Goal: Task Accomplishment & Management: Use online tool/utility

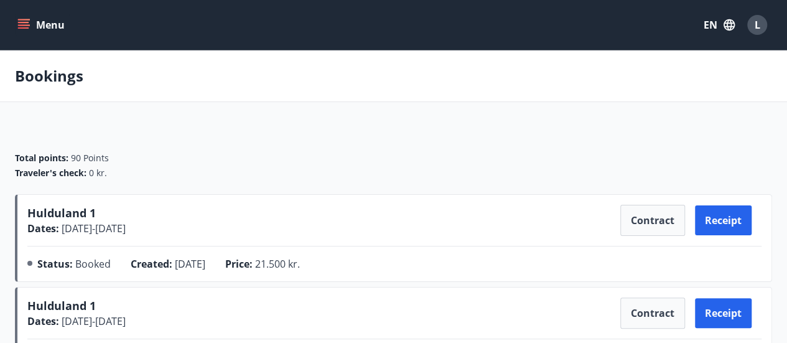
click at [21, 28] on icon "menu" at bounding box center [23, 27] width 11 height 1
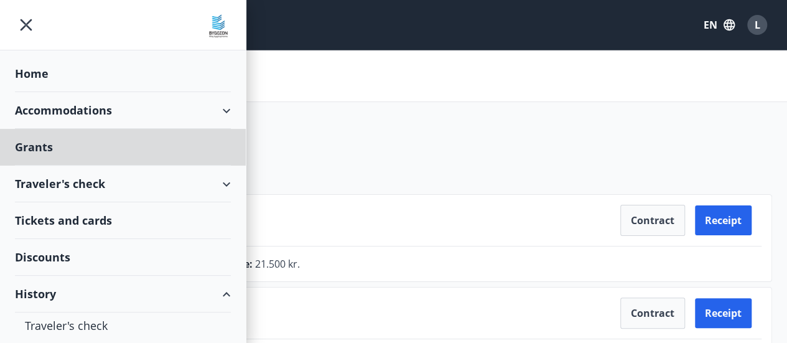
click at [52, 71] on div "Home" at bounding box center [123, 73] width 216 height 37
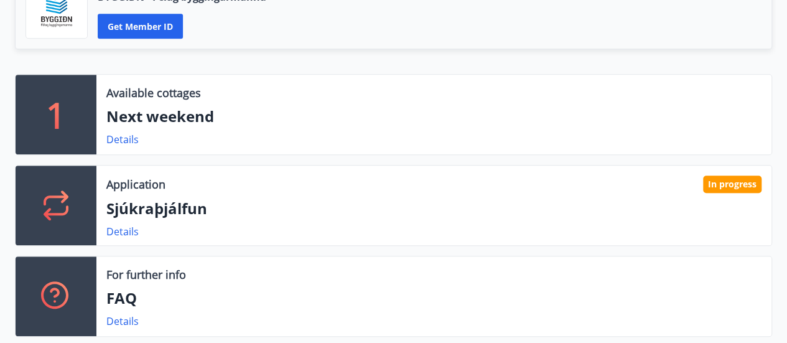
scroll to position [373, 0]
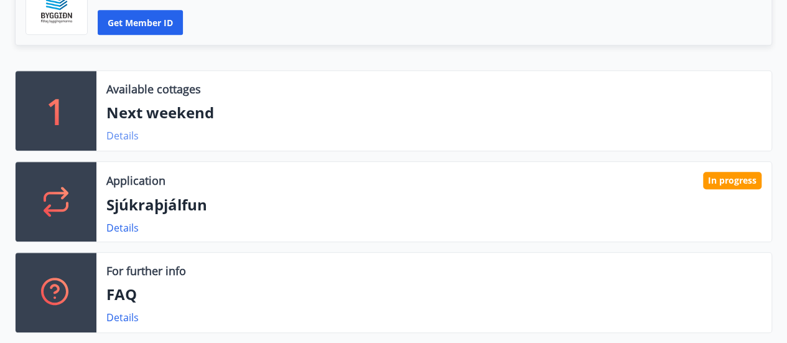
click at [132, 139] on link "Details" at bounding box center [122, 136] width 32 height 14
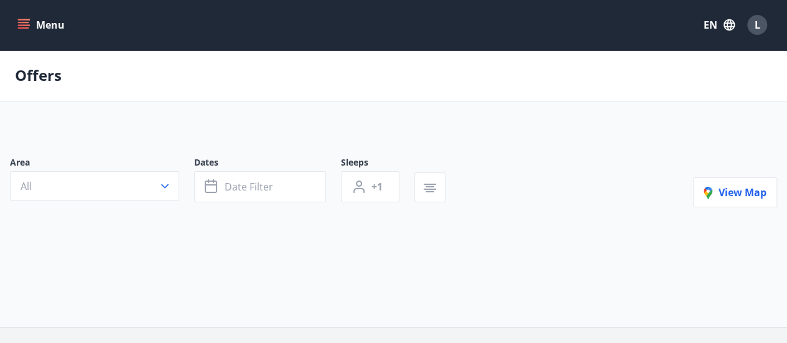
type input "*"
